Goal: Navigation & Orientation: Go to known website

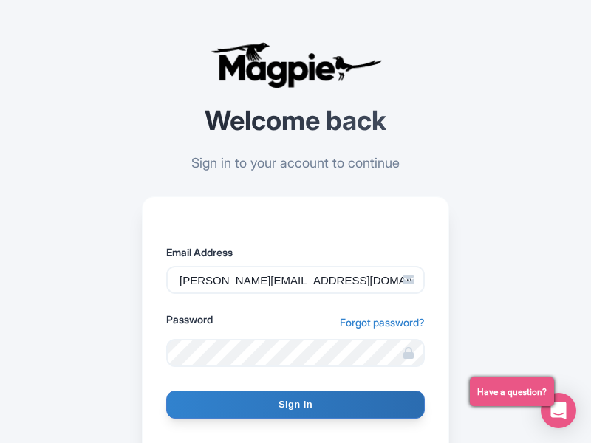
click at [295, 405] on input "Sign In" at bounding box center [295, 405] width 259 height 28
type input "Signing in..."
